Goal: Find contact information: Find contact information

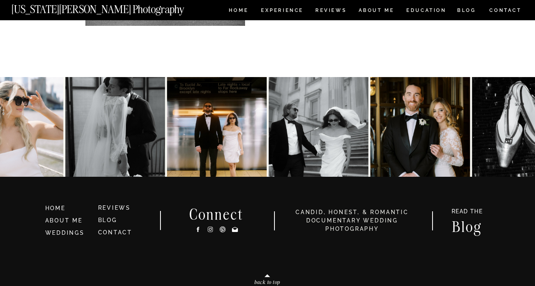
scroll to position [6237, 0]
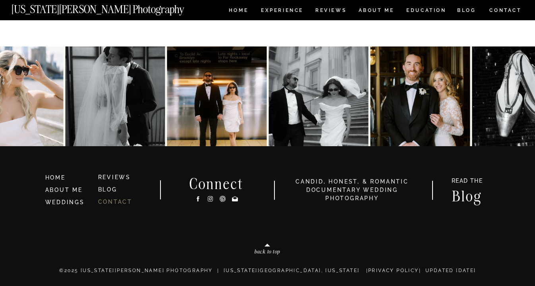
click at [114, 201] on link "CONTACT" at bounding box center [115, 202] width 35 height 6
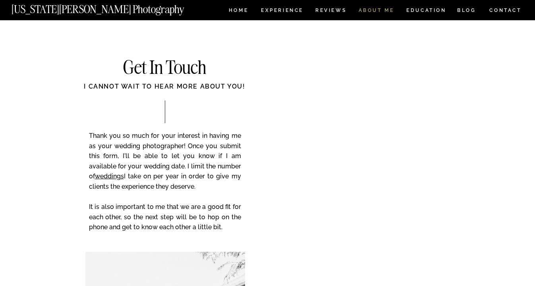
click at [378, 11] on nav "ABOUT ME" at bounding box center [376, 11] width 36 height 7
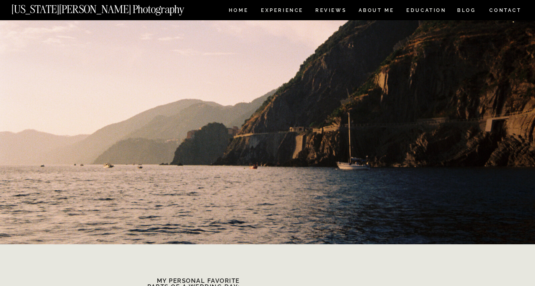
scroll to position [333, 0]
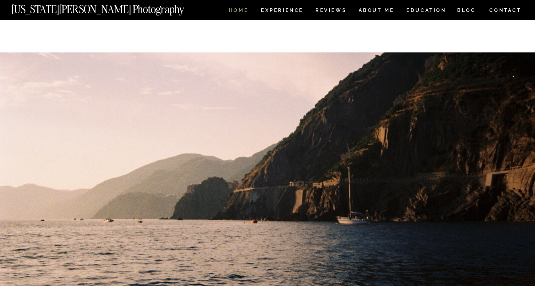
click at [237, 9] on nav "HOME" at bounding box center [238, 11] width 23 height 7
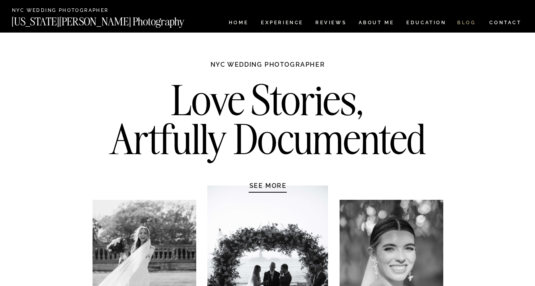
click at [463, 23] on nav "BLOG" at bounding box center [466, 23] width 19 height 7
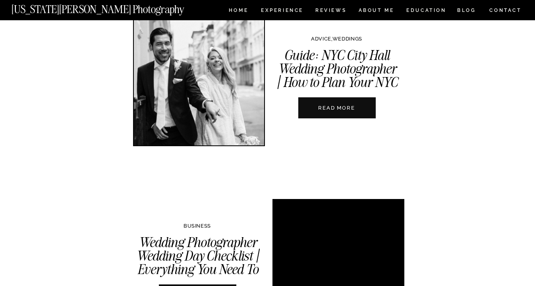
scroll to position [994, 0]
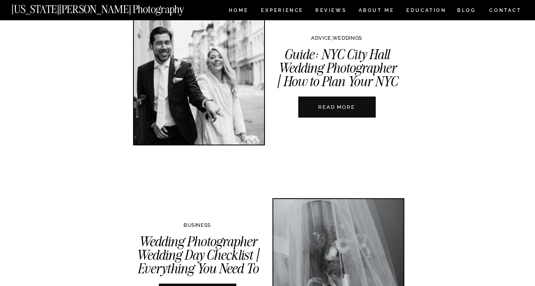
click at [348, 108] on nav "READ MORE" at bounding box center [337, 107] width 88 height 8
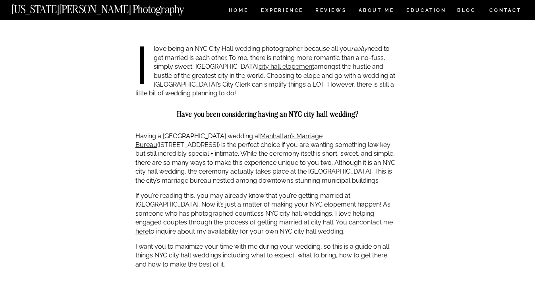
scroll to position [533, 0]
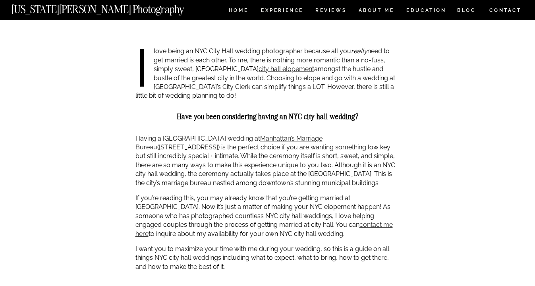
click at [319, 226] on link "contact me here" at bounding box center [264, 229] width 257 height 16
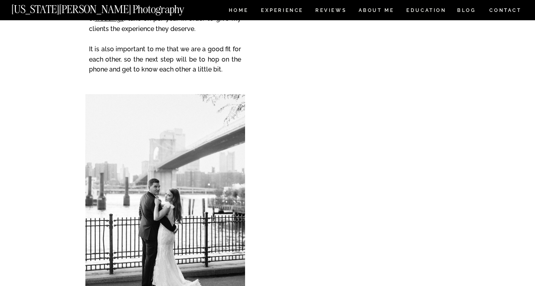
scroll to position [159, 0]
